Goal: Check status: Check status

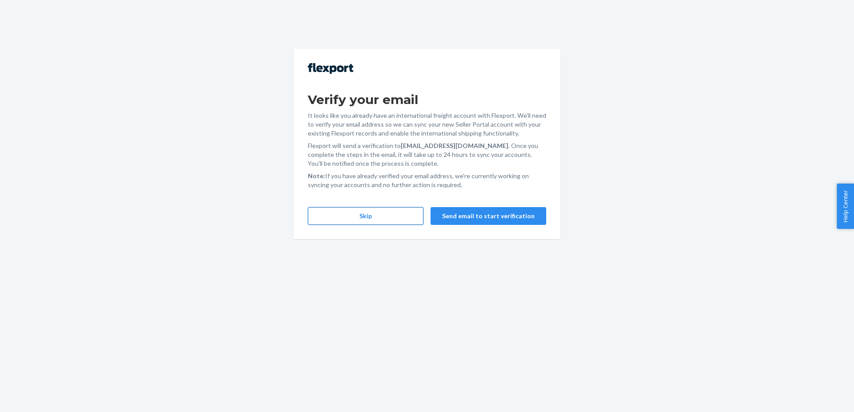
click at [416, 216] on button "Skip" at bounding box center [366, 216] width 116 height 18
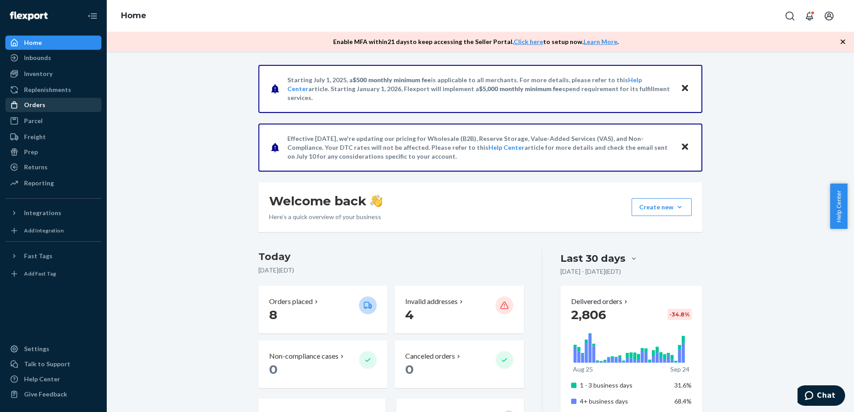
click at [33, 109] on div "Orders" at bounding box center [34, 105] width 21 height 9
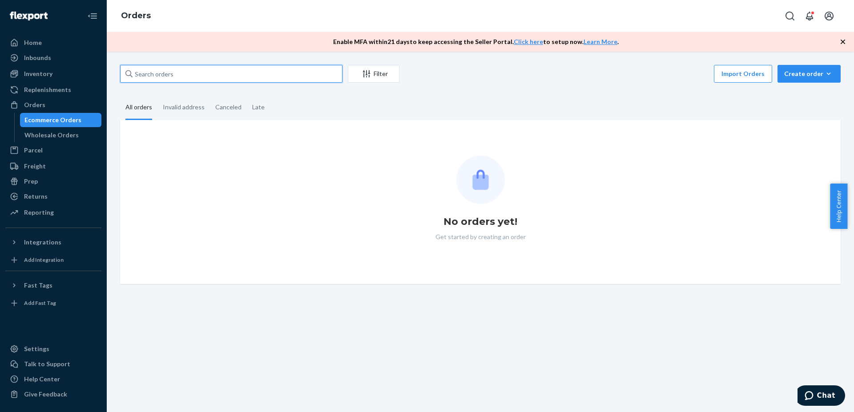
click at [201, 76] on input "text" at bounding box center [231, 74] width 222 height 18
paste input "25-A-PROUD-EKILL-TUMBLER"
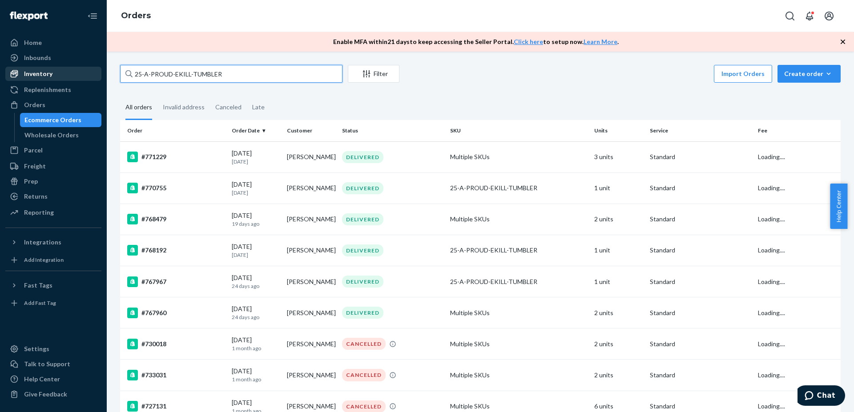
type input "25-A-PROUD-EKILL-TUMBLER"
click at [50, 77] on div "Inventory" at bounding box center [38, 73] width 28 height 9
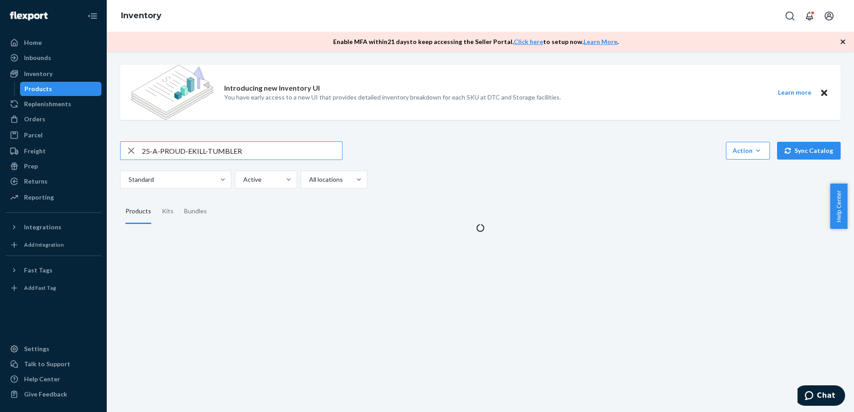
type input "25-A-PROUD-EKILL-TUMBLER"
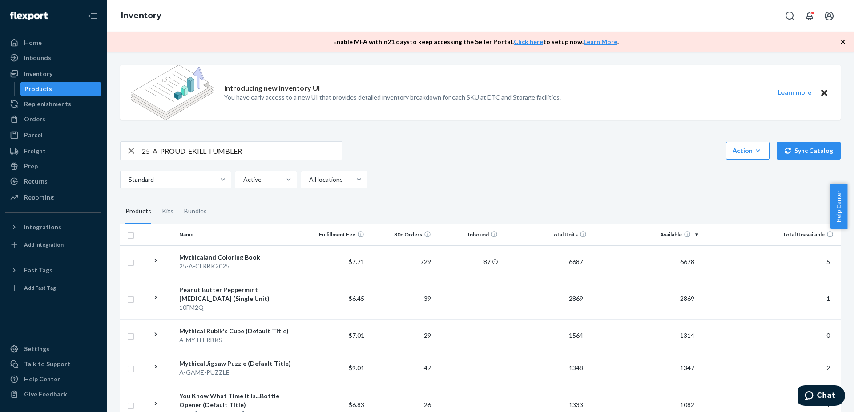
click at [282, 160] on div "25-A-PROUD-EKILL-TUMBLER" at bounding box center [231, 150] width 222 height 19
click at [281, 145] on input "25-A-PROUD-EKILL-TUMBLER" at bounding box center [242, 151] width 200 height 18
